Goal: Task Accomplishment & Management: Manage account settings

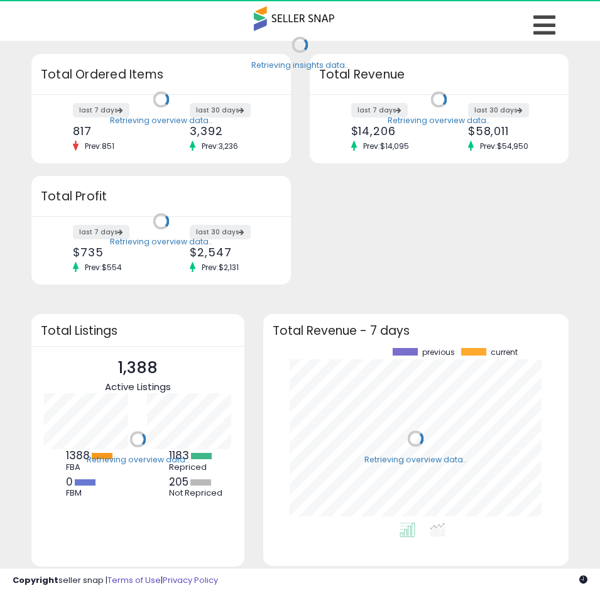
scroll to position [175, 281]
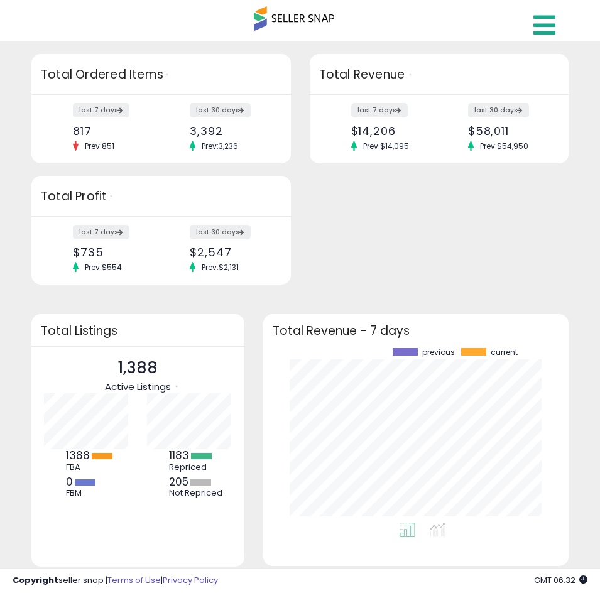
click at [540, 16] on icon at bounding box center [544, 25] width 22 height 25
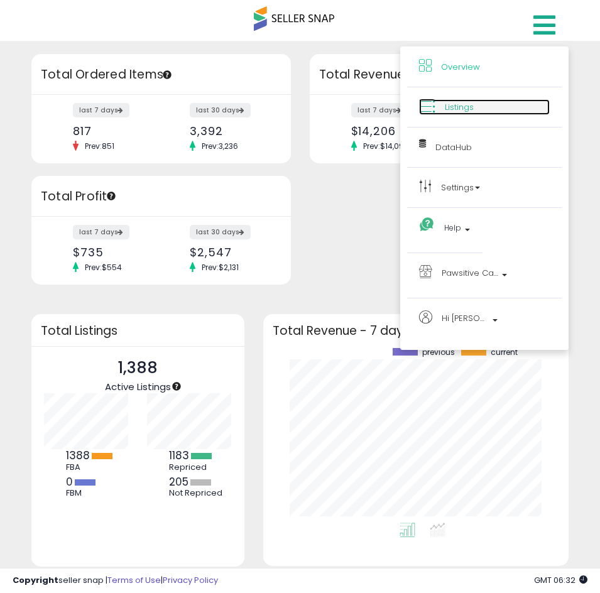
click at [480, 114] on link "Listings" at bounding box center [484, 107] width 131 height 16
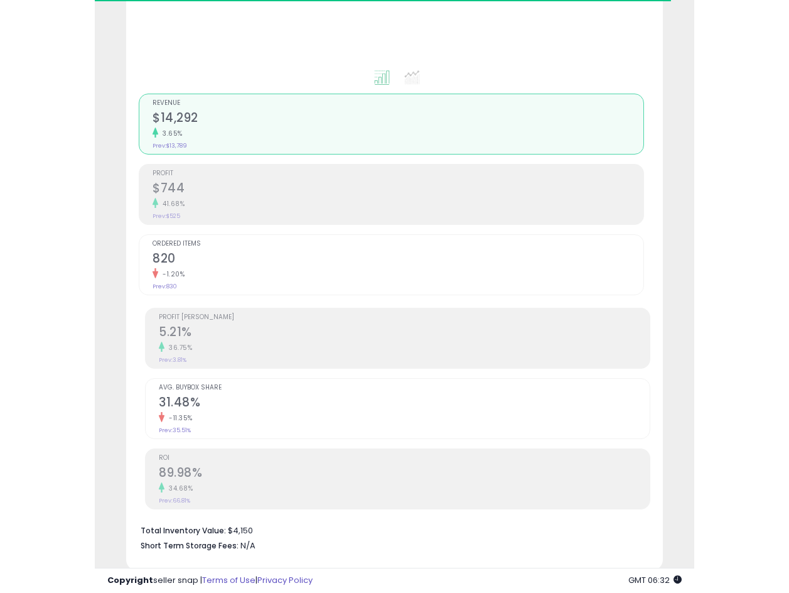
scroll to position [251, 0]
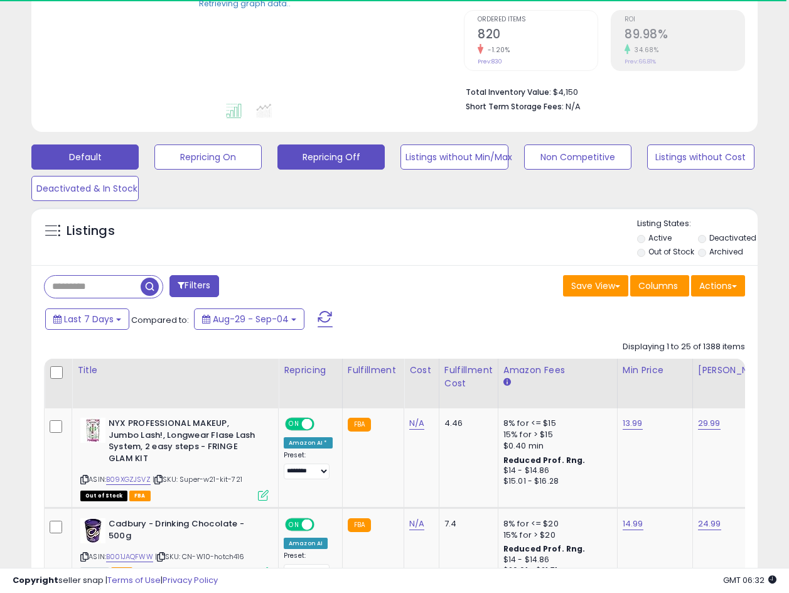
click at [353, 163] on button "Repricing Off" at bounding box center [331, 156] width 107 height 25
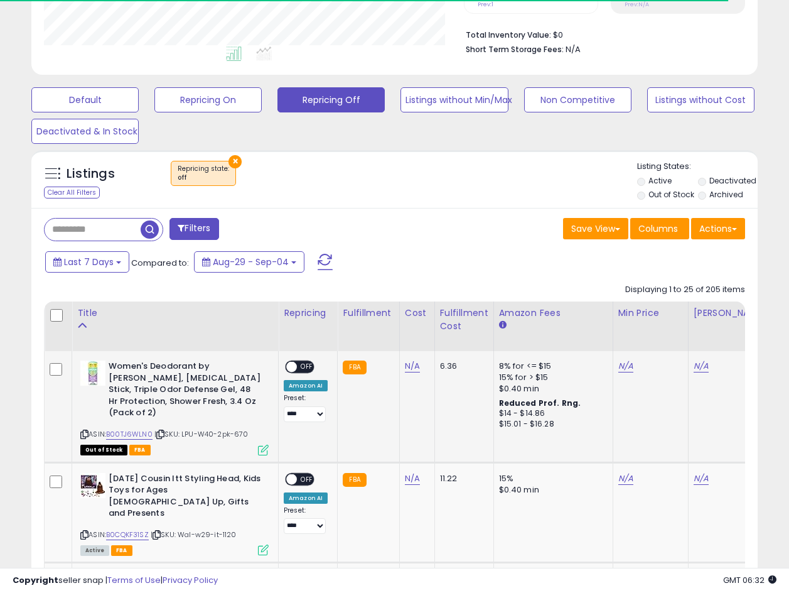
scroll to position [311, 0]
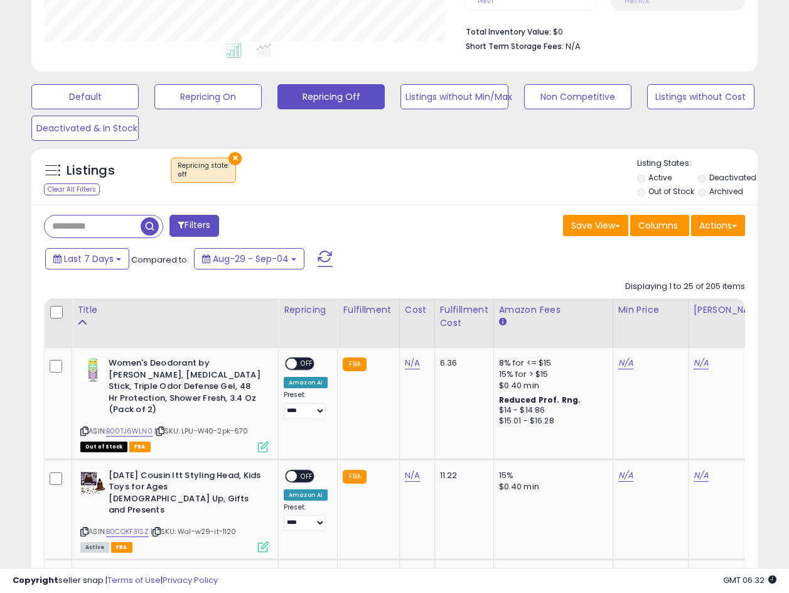
click at [306, 559] on div at bounding box center [394, 562] width 701 height 12
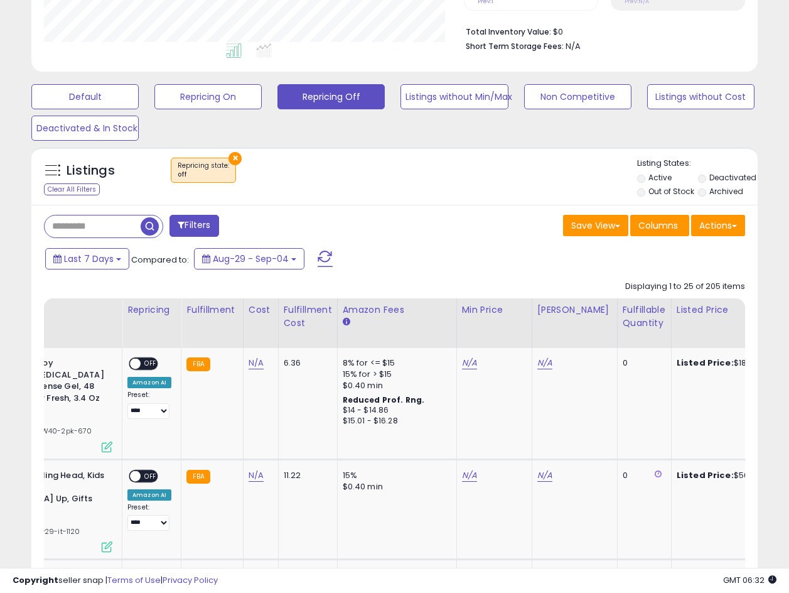
scroll to position [0, 163]
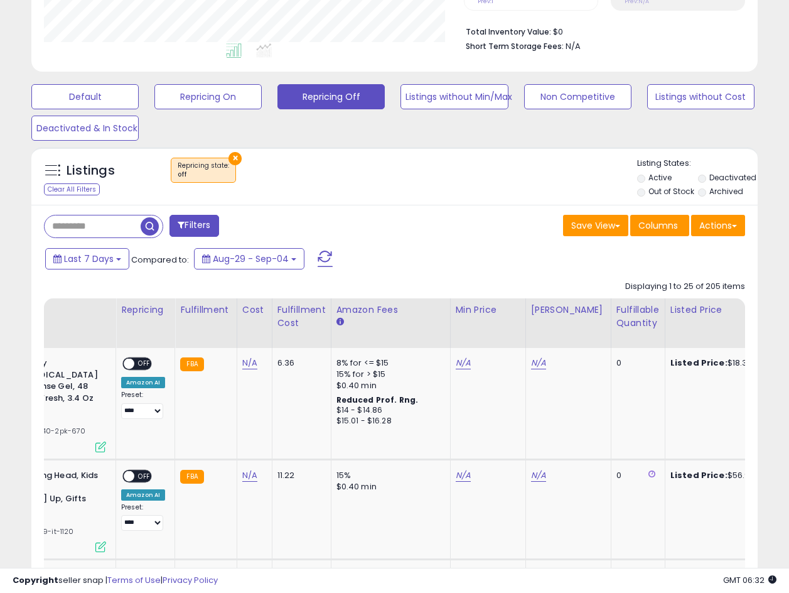
click at [608, 315] on div "Fulfillable Quantity" at bounding box center [638, 316] width 43 height 26
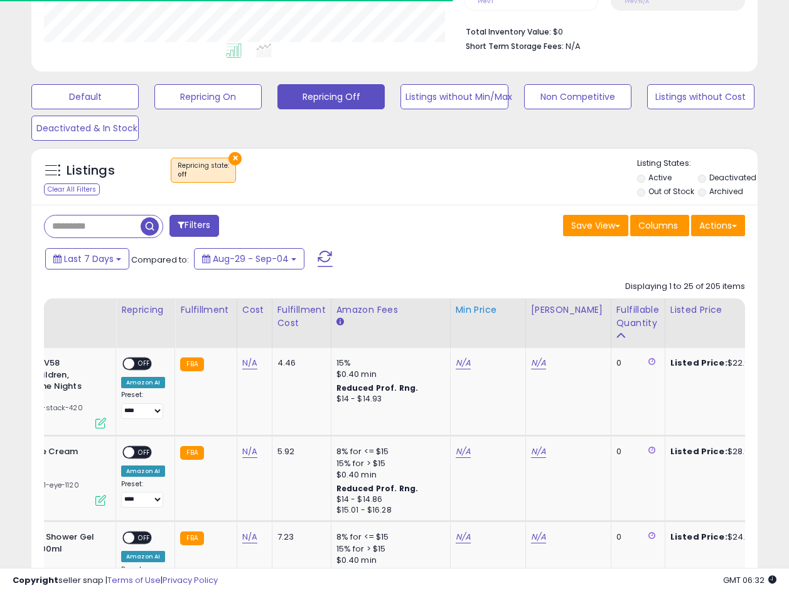
scroll to position [374, 0]
